Goal: Go to known website: Go to known website

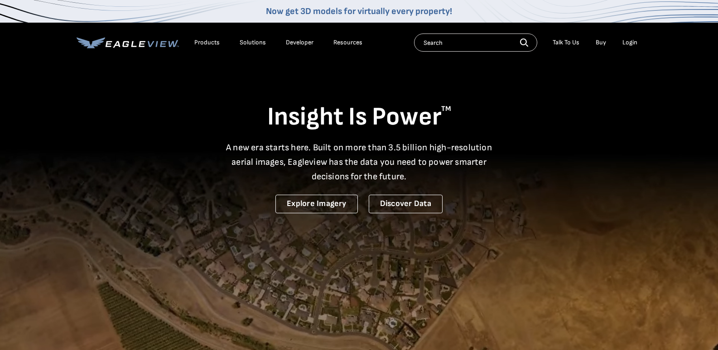
click at [626, 42] on div "Login" at bounding box center [630, 43] width 15 height 8
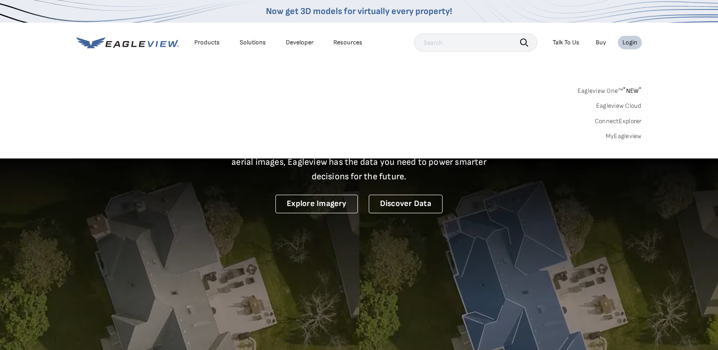
click at [611, 133] on link "MyEagleview" at bounding box center [624, 136] width 36 height 8
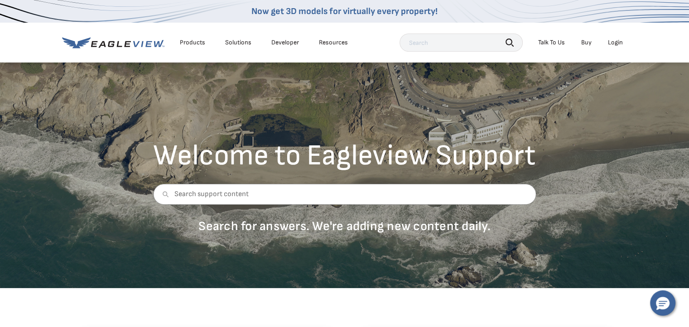
click at [612, 42] on div "Login" at bounding box center [615, 43] width 15 height 8
click at [613, 38] on li "Login" at bounding box center [616, 43] width 24 height 14
click at [615, 44] on div "Login" at bounding box center [615, 43] width 15 height 8
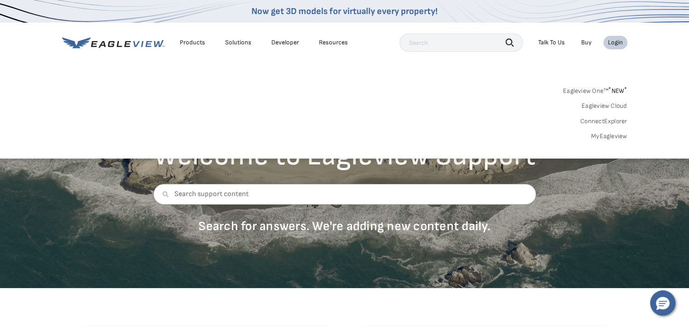
click at [618, 135] on link "MyEagleview" at bounding box center [610, 136] width 36 height 8
